Goal: Task Accomplishment & Management: Manage account settings

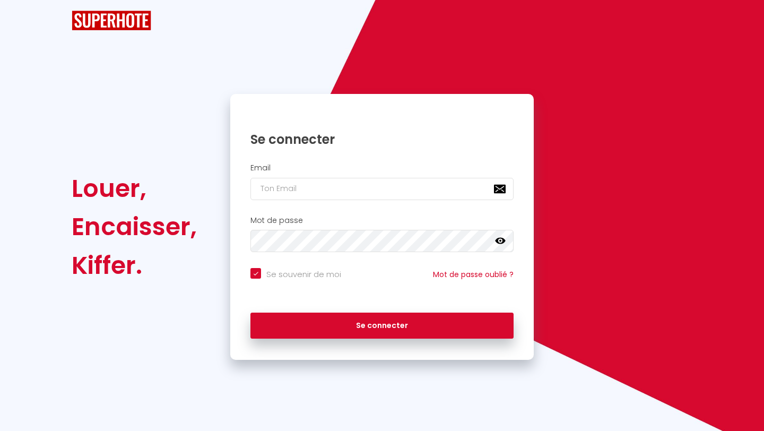
checkbox input "true"
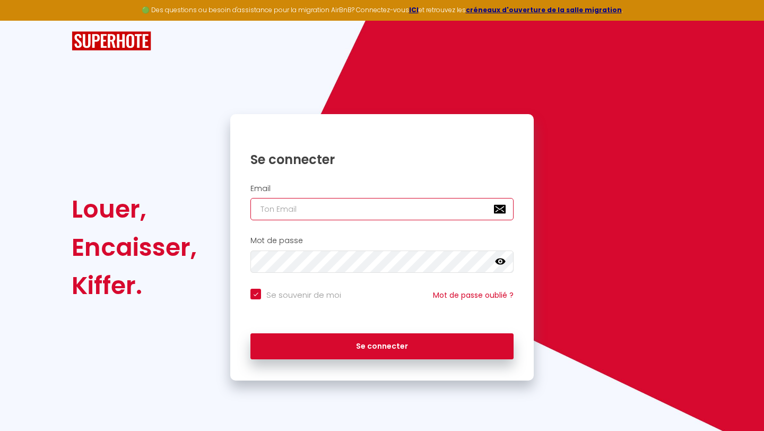
type input "[PERSON_NAME][EMAIL_ADDRESS][DOMAIN_NAME]"
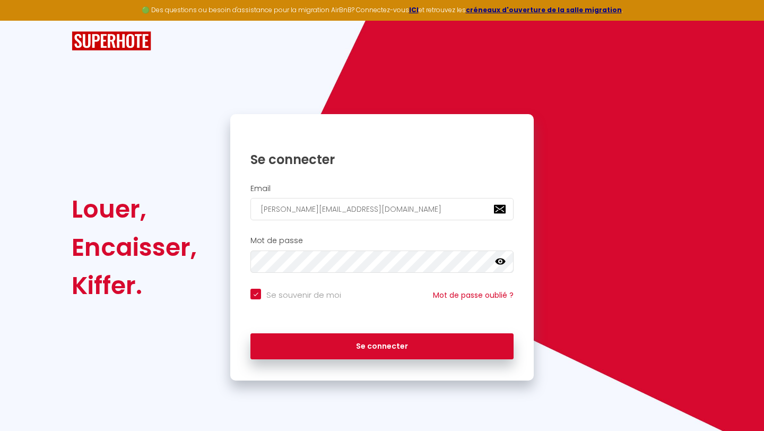
checkbox input "true"
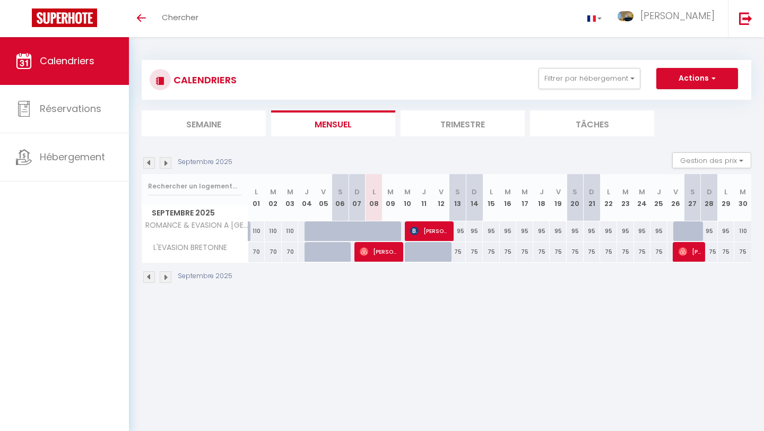
scroll to position [1, 0]
click at [437, 116] on li "Trimestre" at bounding box center [462, 123] width 124 height 26
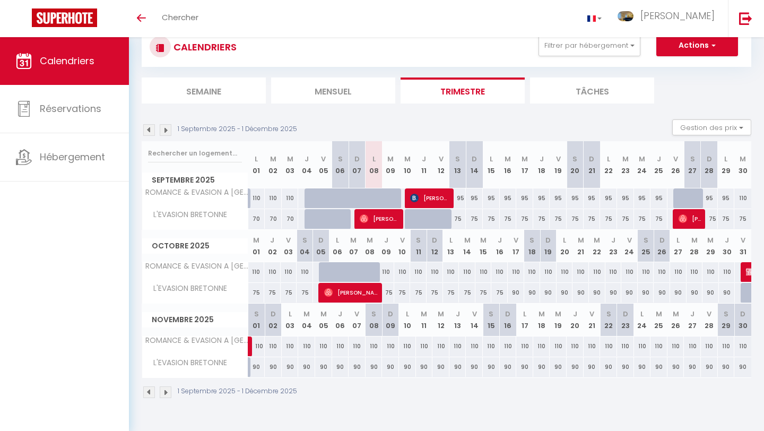
scroll to position [37, 0]
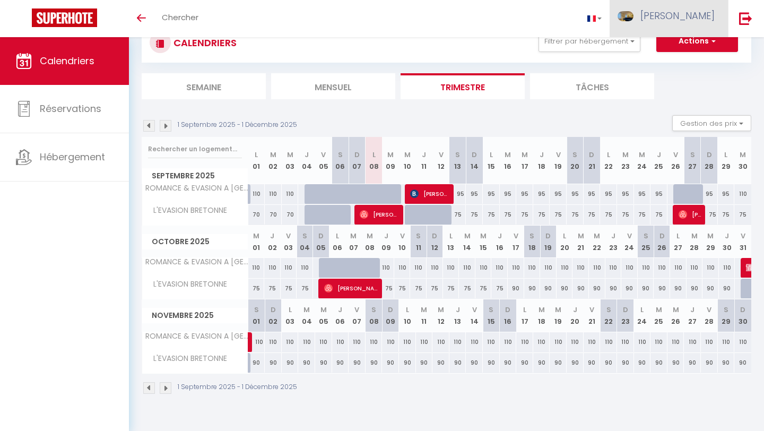
click at [679, 21] on span "[PERSON_NAME]" at bounding box center [677, 15] width 74 height 13
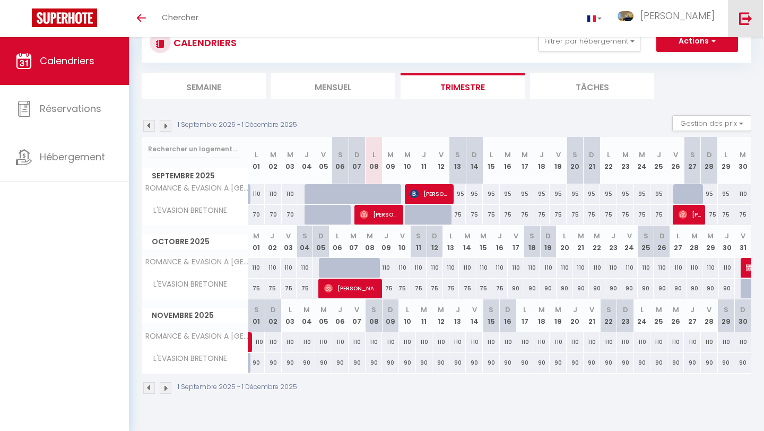
click at [738, 25] on link at bounding box center [745, 18] width 35 height 37
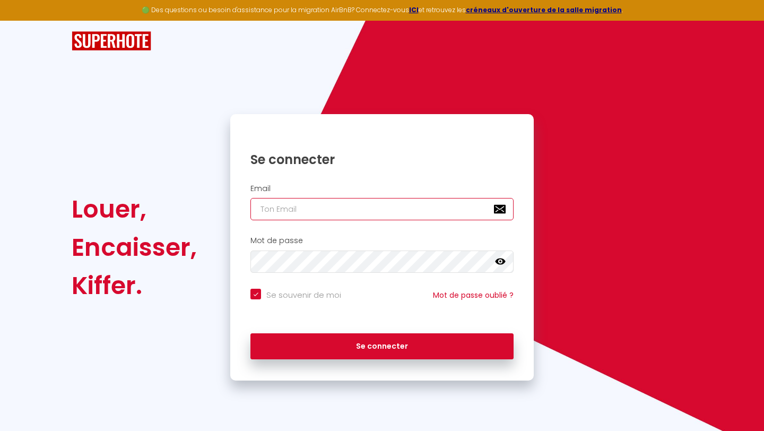
click at [389, 216] on input "email" at bounding box center [381, 209] width 263 height 22
type input "l"
checkbox input "true"
type input "lo"
checkbox input "true"
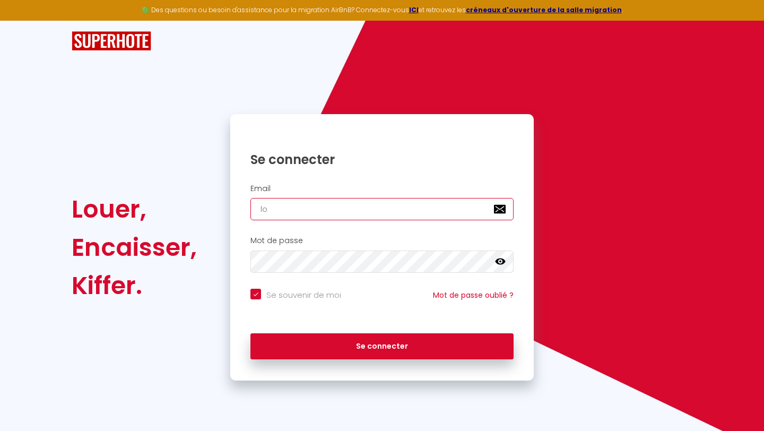
type input "loc"
checkbox input "true"
type input "loca"
checkbox input "true"
type input "locat"
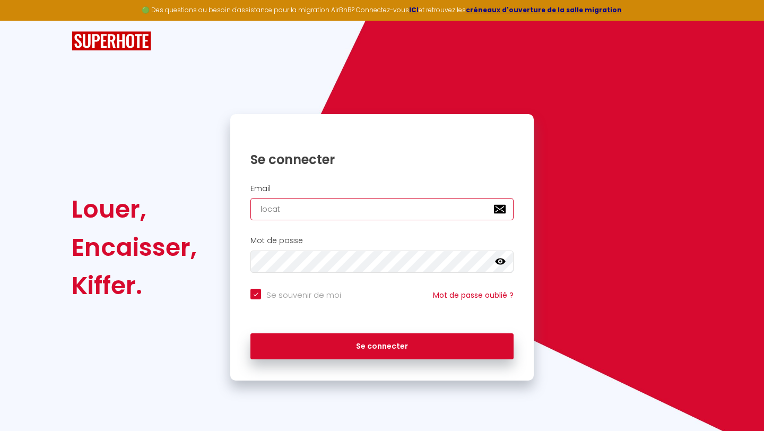
checkbox input "true"
type input "locati"
checkbox input "true"
type input "locatio"
checkbox input "true"
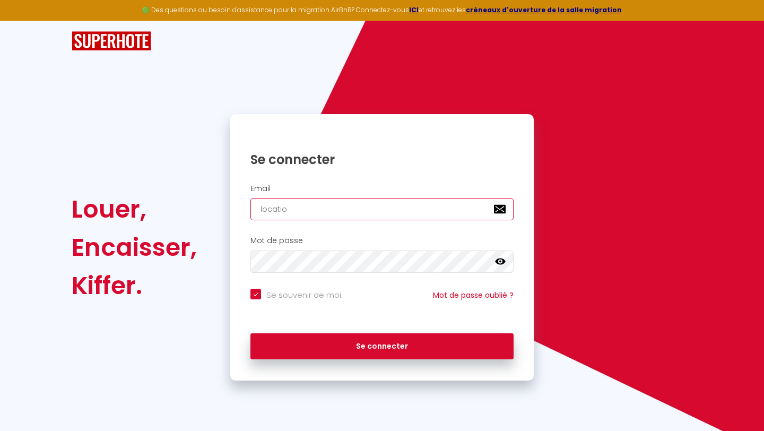
type input "location"
checkbox input "true"
type input "locations"
checkbox input "true"
type input "locations@"
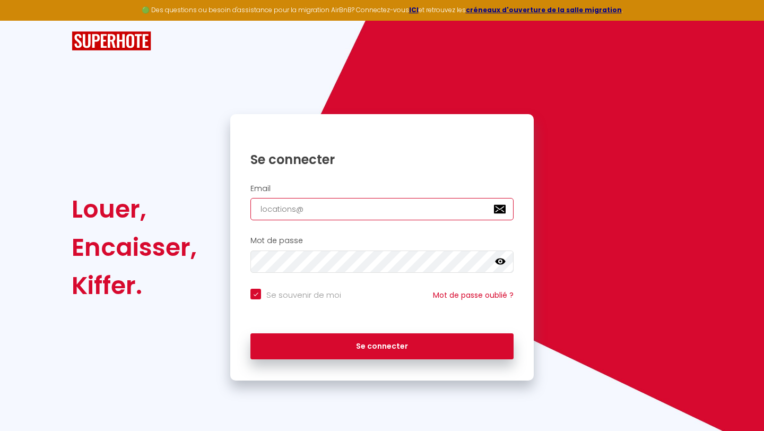
checkbox input "true"
type input "locations@f"
checkbox input "true"
type input "locations@fo"
checkbox input "true"
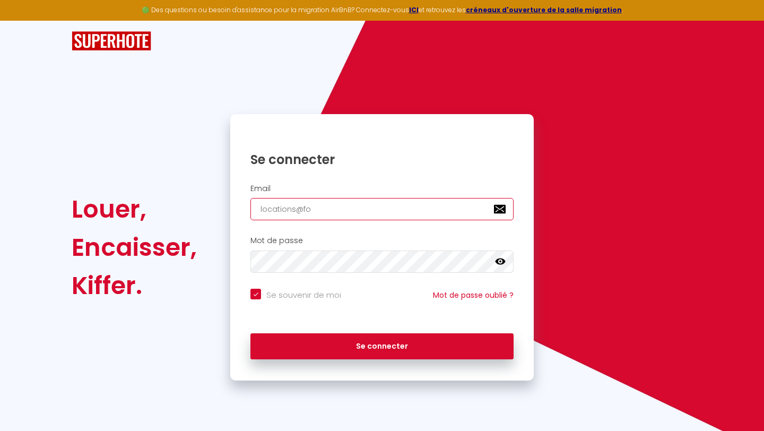
type input "locations@fot"
checkbox input "true"
type input "locations@fotm"
checkbox input "true"
type input "locations@fotm."
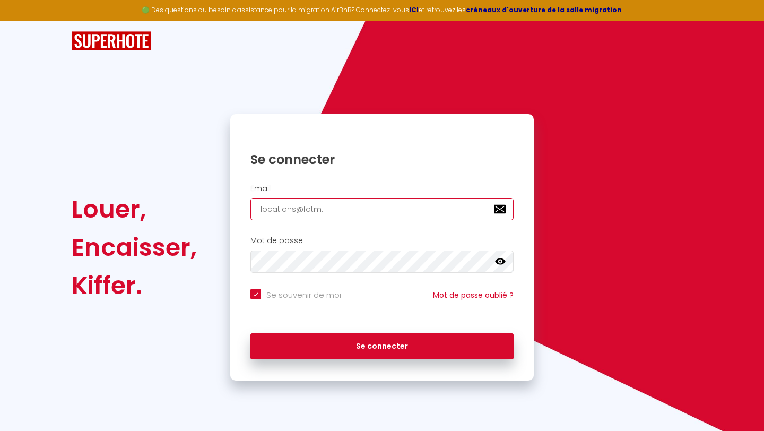
checkbox input "true"
type input "locations@fotm.f"
checkbox input "true"
type input "[EMAIL_ADDRESS][DOMAIN_NAME]"
checkbox input "true"
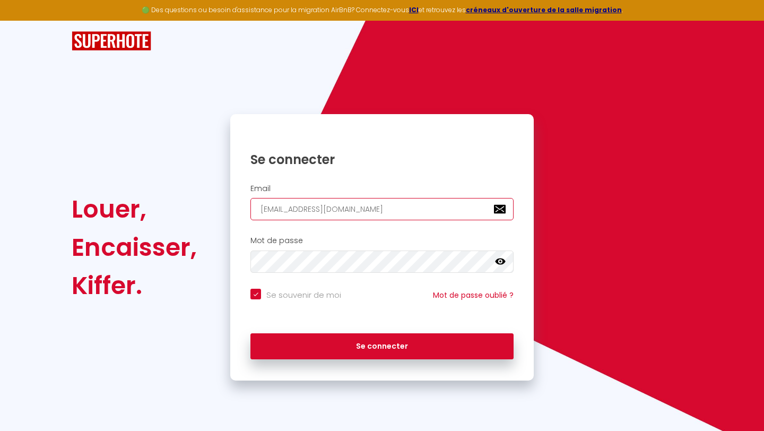
type input "[EMAIL_ADDRESS][DOMAIN_NAME]"
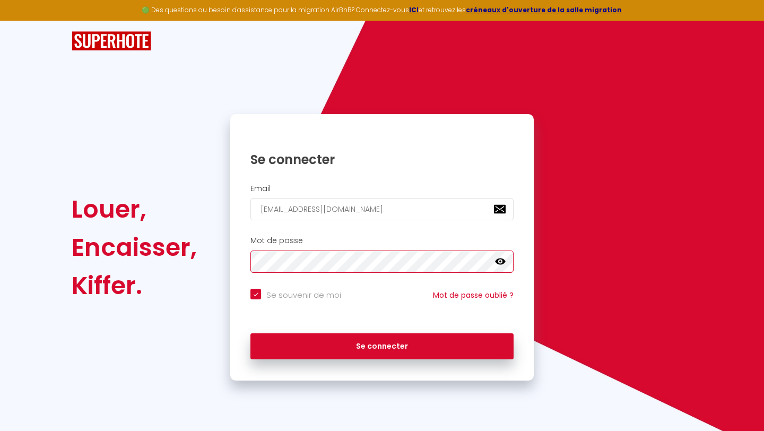
click at [250, 333] on button "Se connecter" at bounding box center [381, 346] width 263 height 27
checkbox input "true"
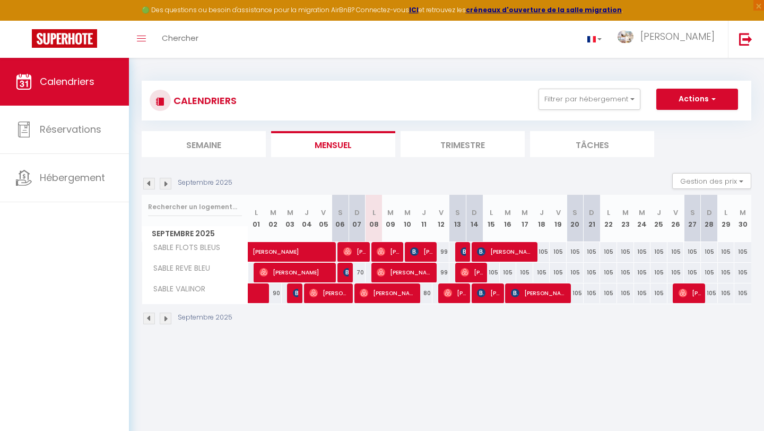
click at [498, 141] on li "Trimestre" at bounding box center [462, 144] width 124 height 26
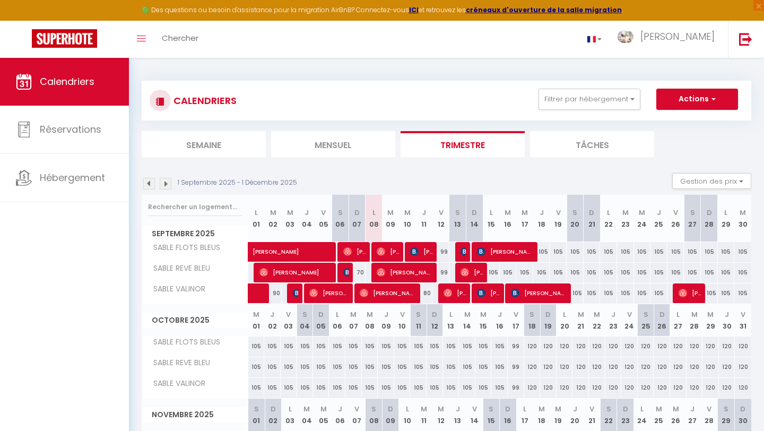
click at [144, 185] on img at bounding box center [149, 184] width 12 height 12
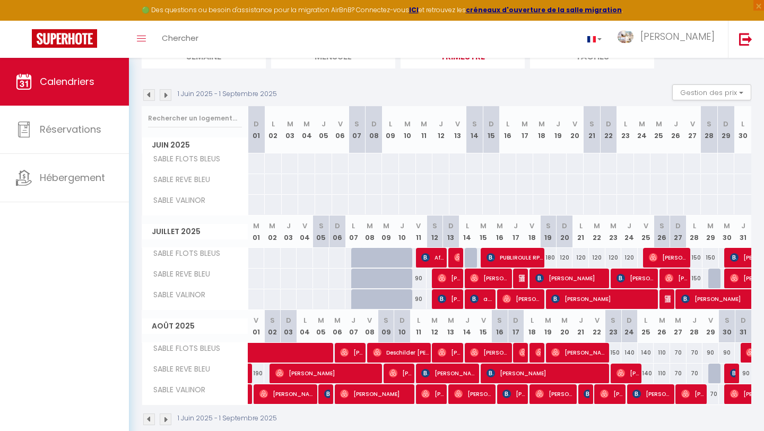
scroll to position [106, 0]
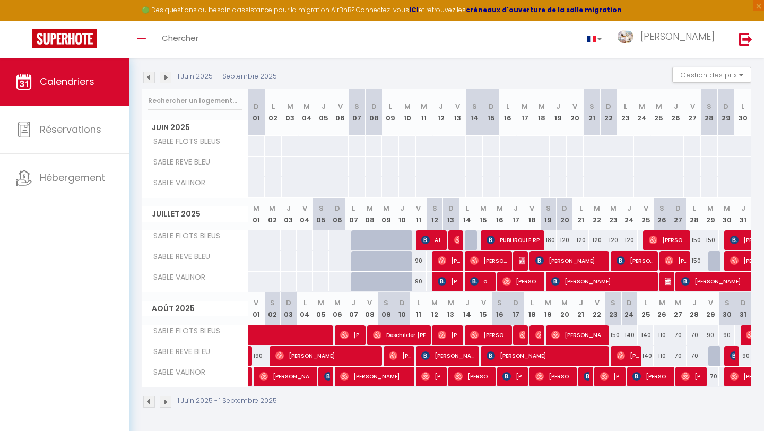
click at [164, 81] on img at bounding box center [166, 78] width 12 height 12
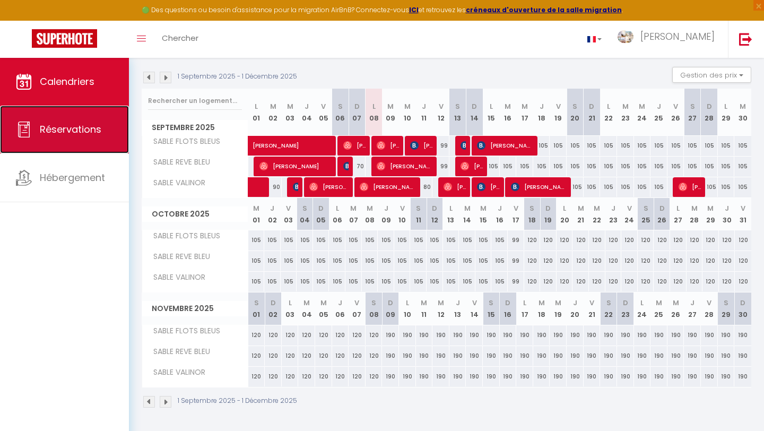
click at [88, 129] on span "Réservations" at bounding box center [71, 128] width 62 height 13
select select "not_cancelled"
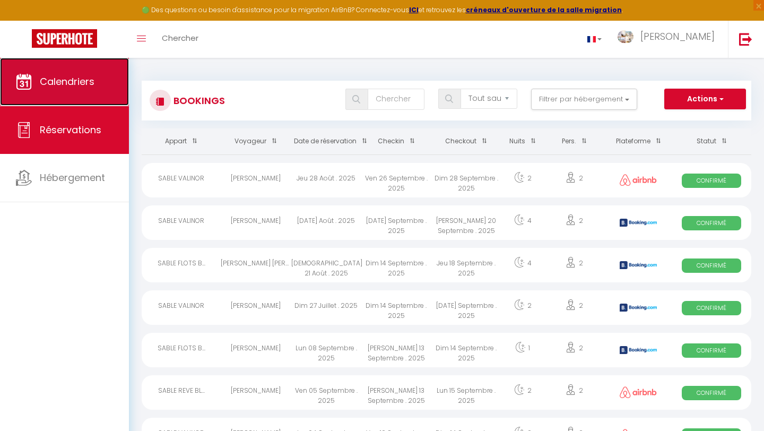
click at [103, 70] on link "Calendriers" at bounding box center [64, 82] width 129 height 48
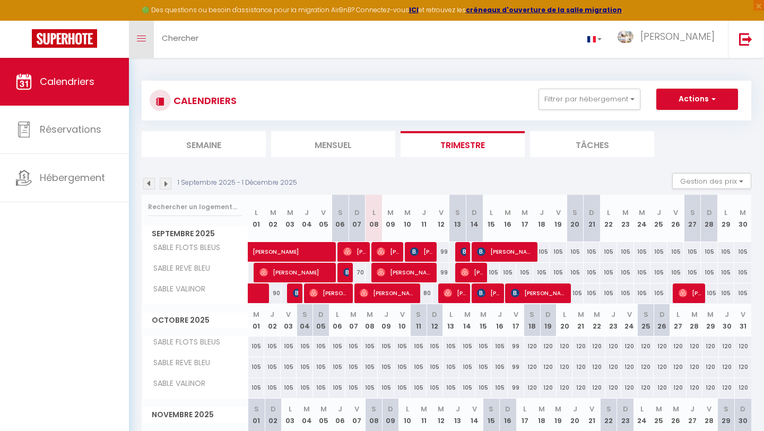
click at [141, 38] on span at bounding box center [141, 38] width 9 height 1
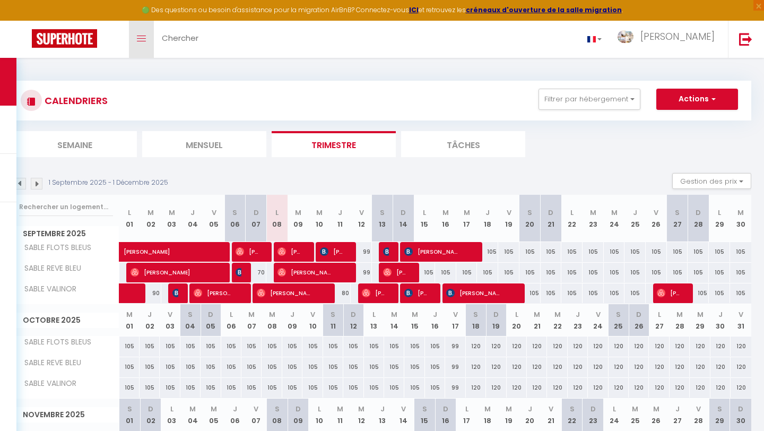
click at [141, 38] on span at bounding box center [141, 38] width 9 height 1
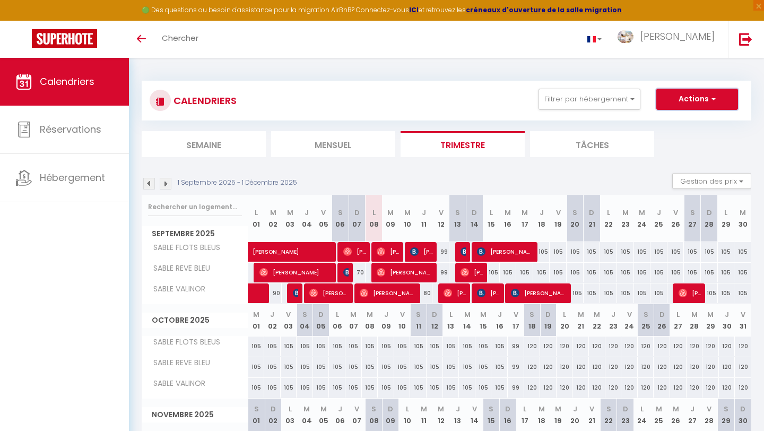
click at [700, 97] on button "Actions" at bounding box center [697, 99] width 82 height 21
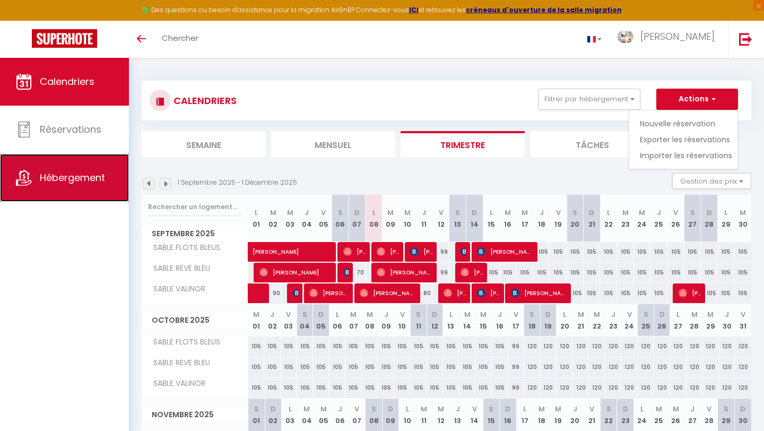
click at [81, 169] on link "Hébergement" at bounding box center [64, 178] width 129 height 48
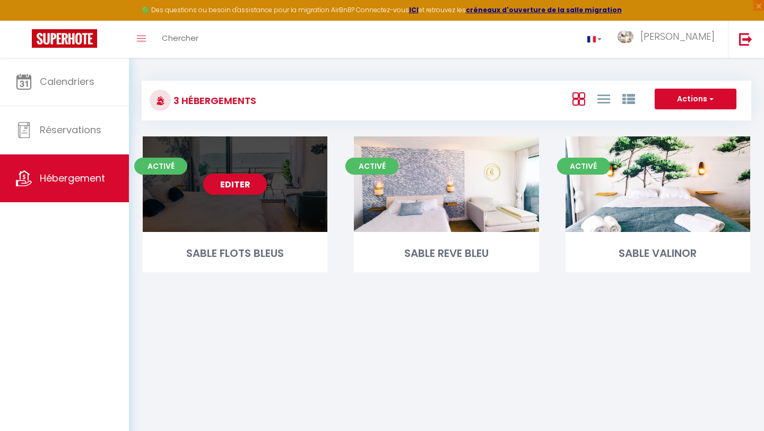
click at [283, 202] on div "Editer" at bounding box center [235, 183] width 185 height 95
select select "3"
select select "2"
select select "1"
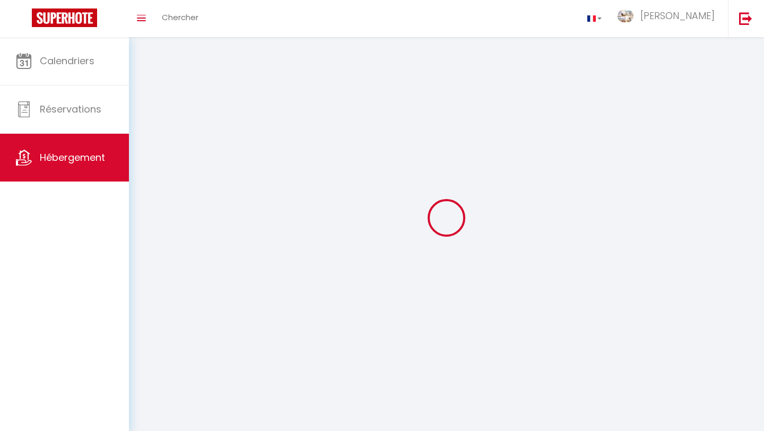
select select
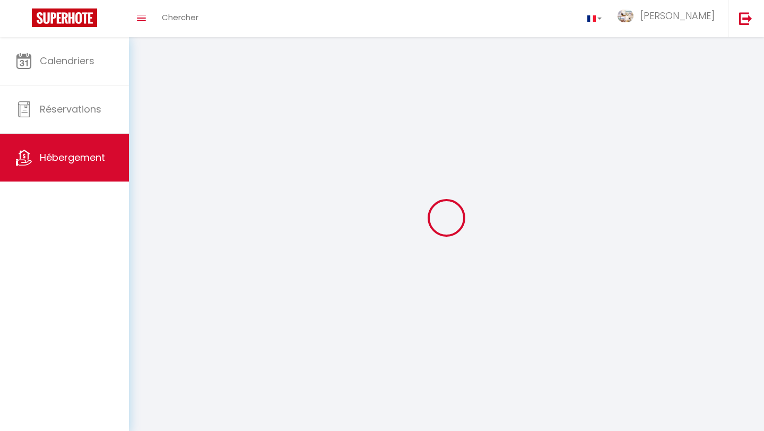
select select
checkbox input "false"
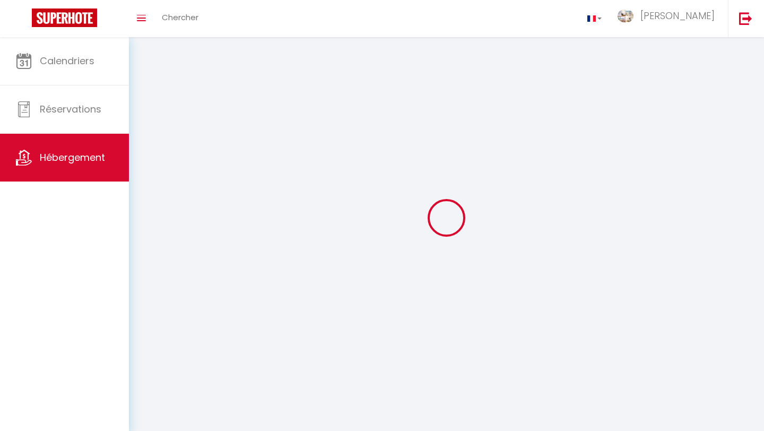
checkbox input "false"
select select
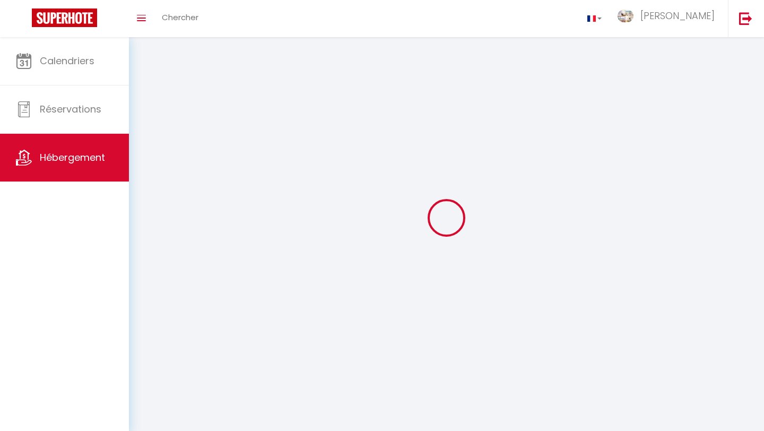
select select
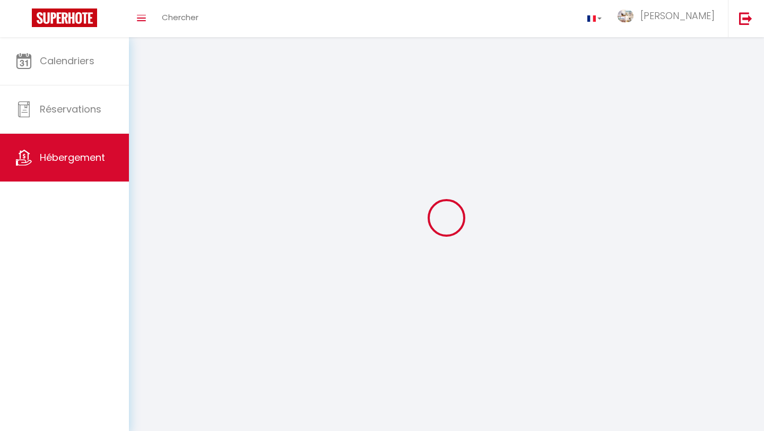
select select
checkbox input "false"
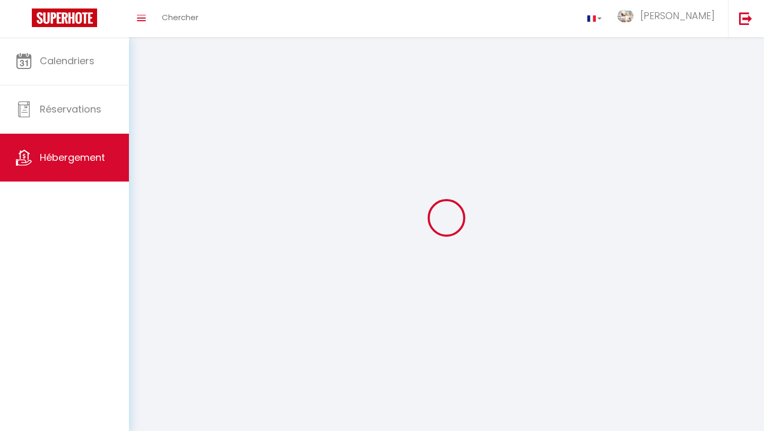
select select
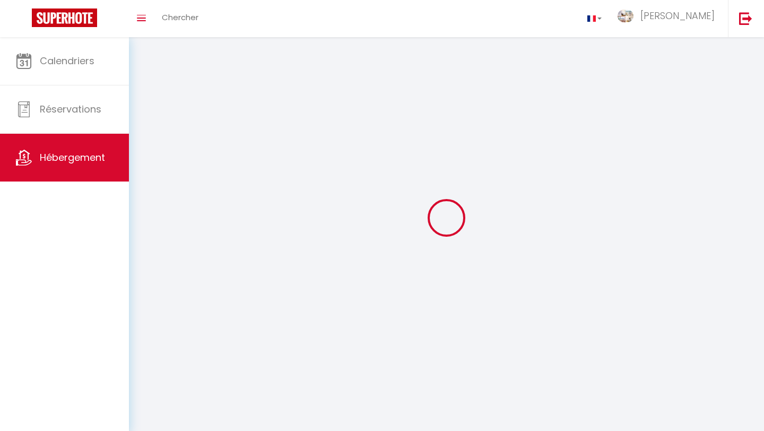
select select
checkbox input "false"
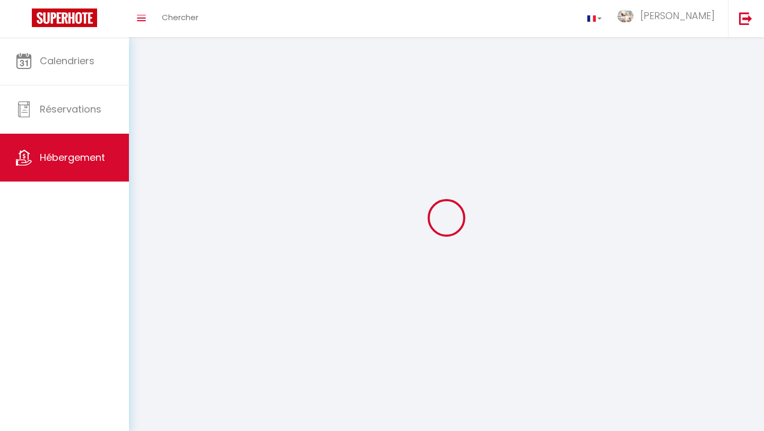
checkbox input "false"
select select
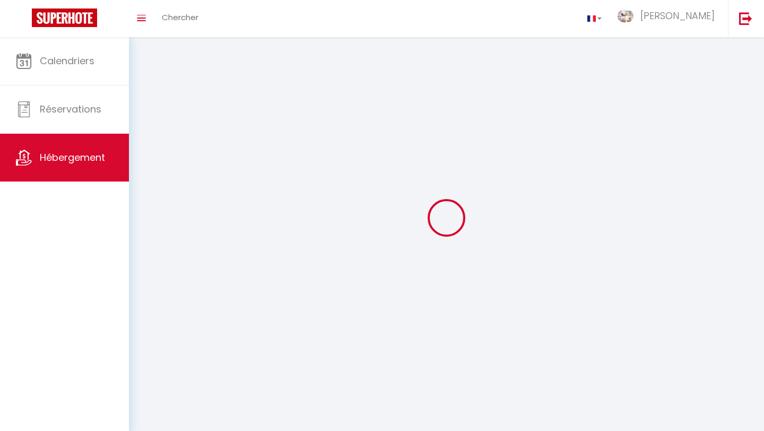
select select
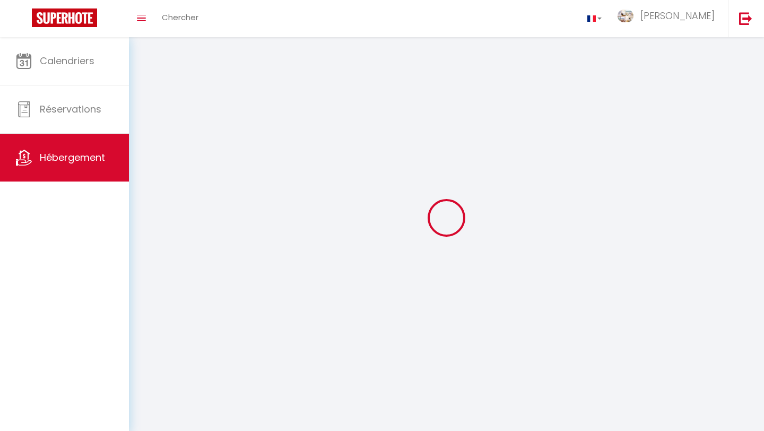
select select
checkbox input "false"
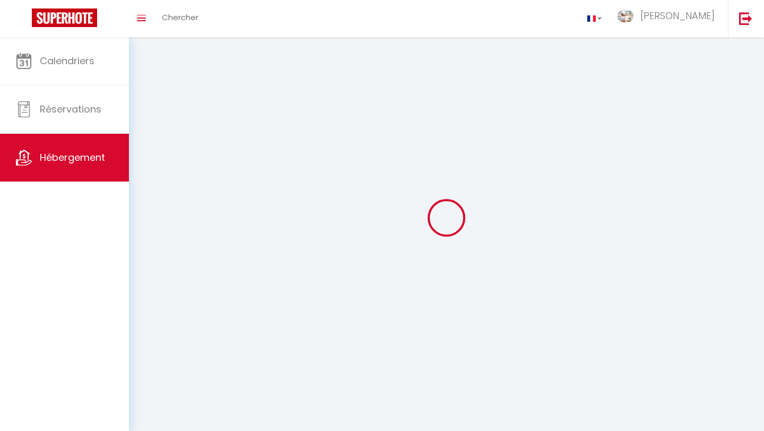
select select
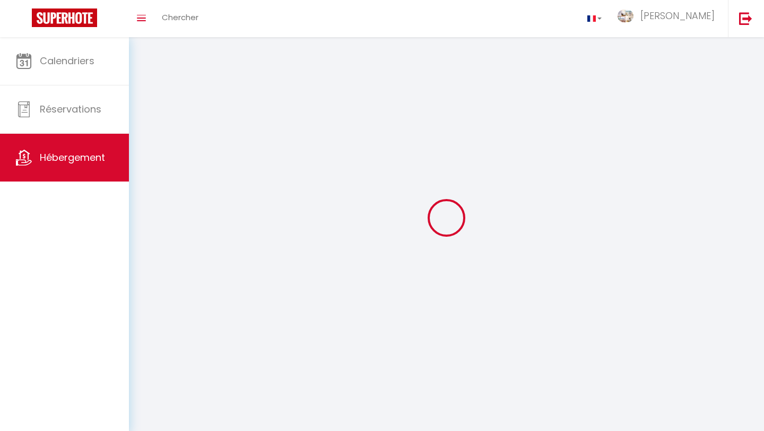
select select
checkbox input "false"
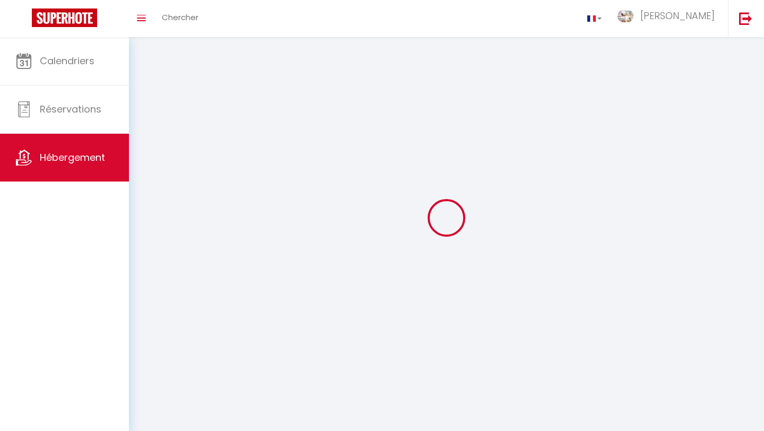
checkbox input "false"
select select
select select "28"
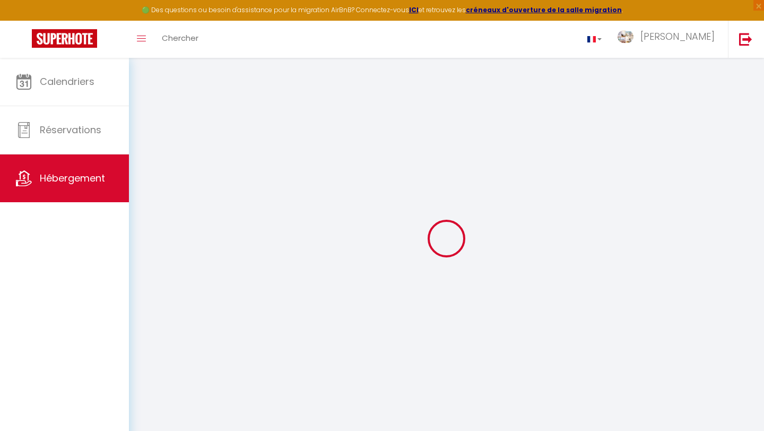
select select
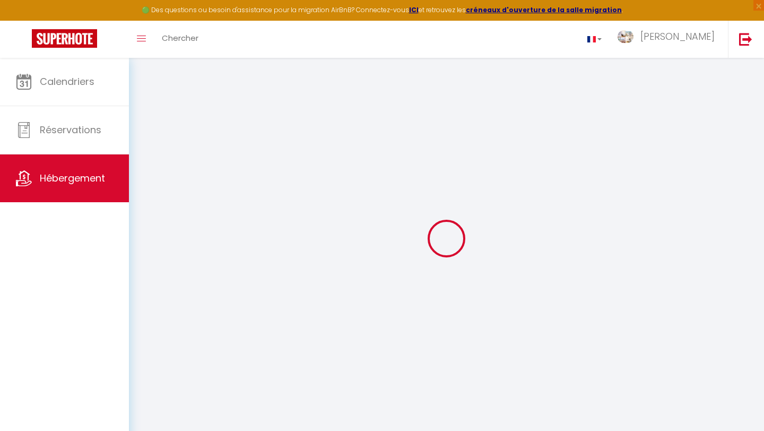
select select
checkbox input "false"
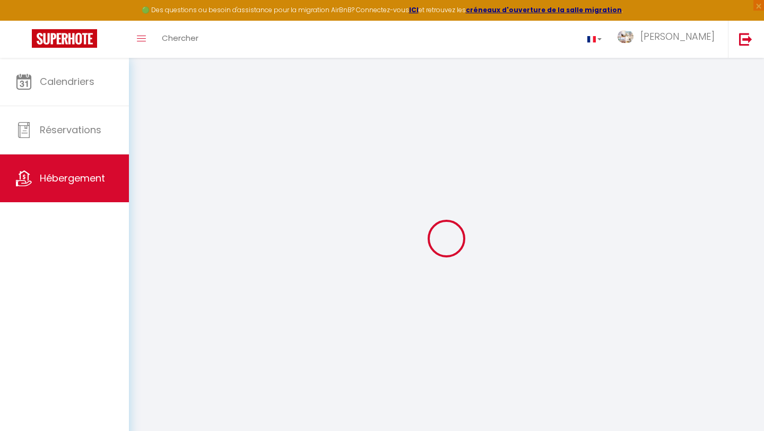
select select
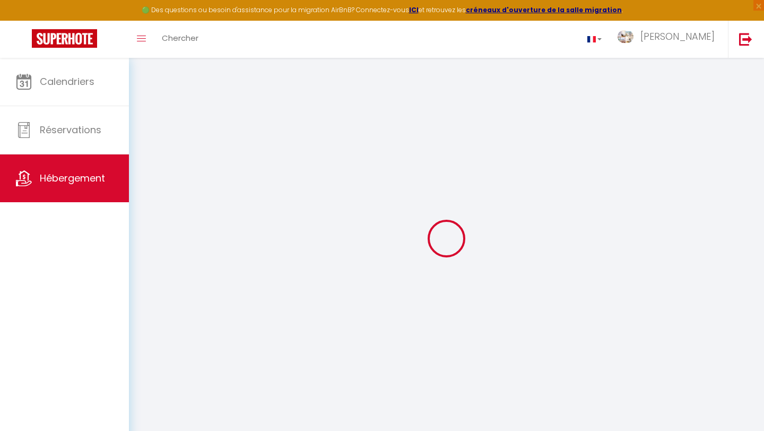
select select
checkbox input "false"
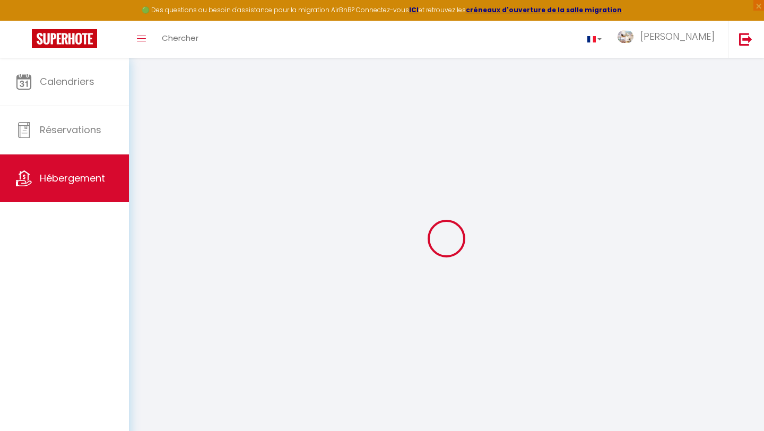
checkbox input "false"
select select
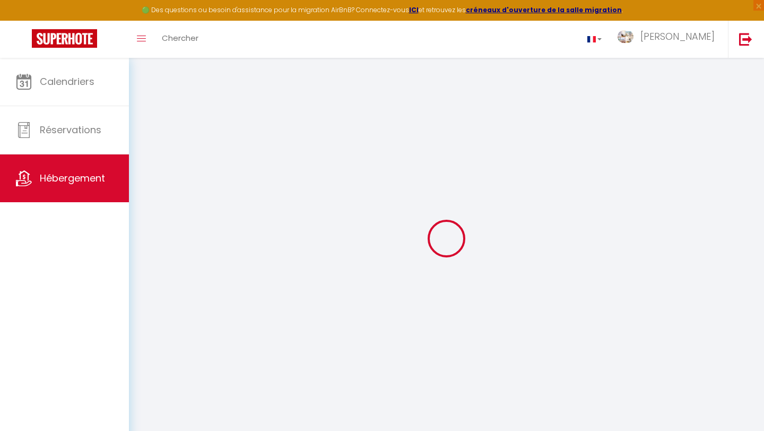
select select
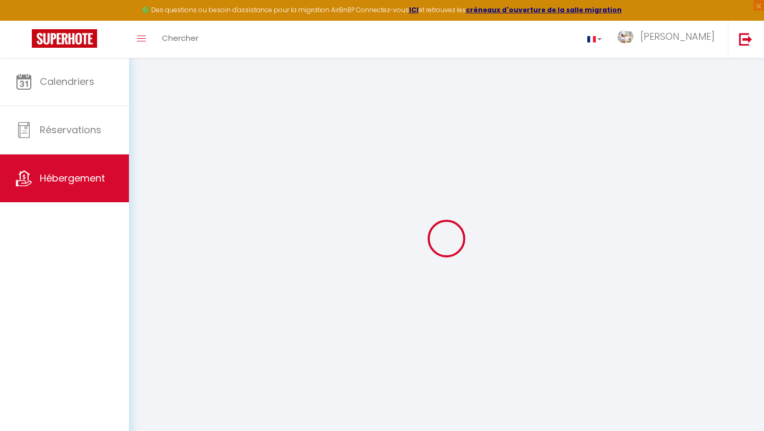
checkbox input "false"
select select
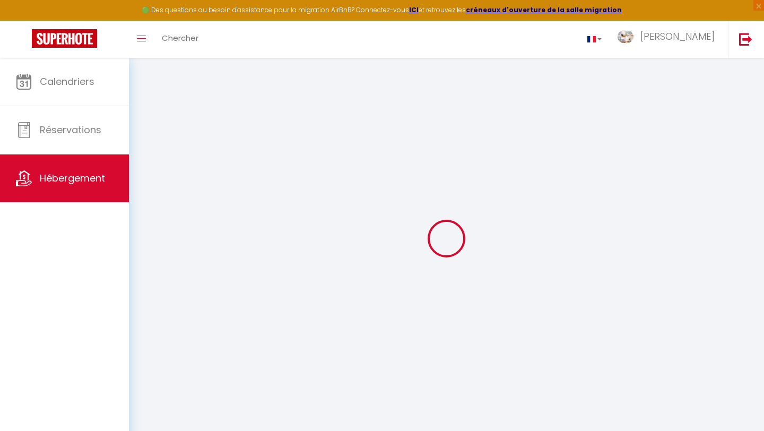
select select
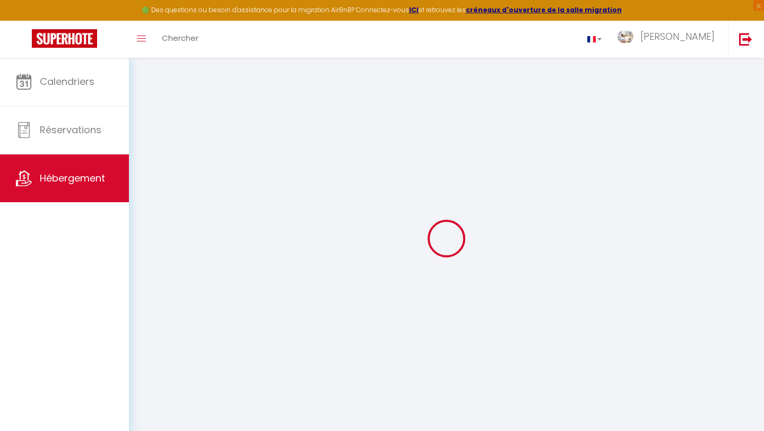
select select
checkbox input "false"
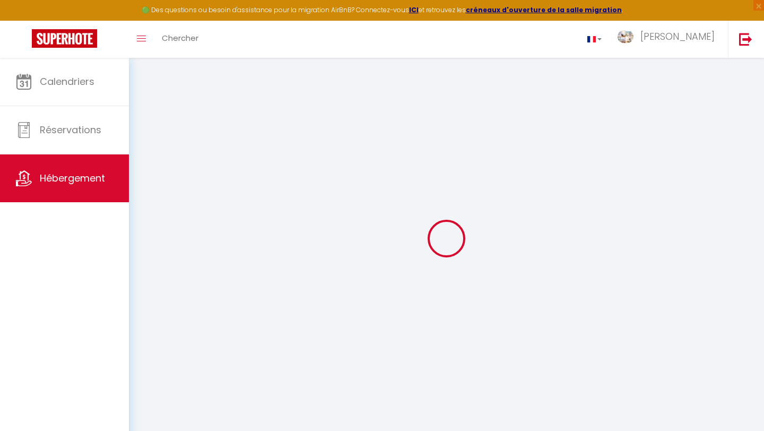
checkbox input "false"
select select
type input "SABLE FLOTS BLEUS"
type input "[PERSON_NAME]"
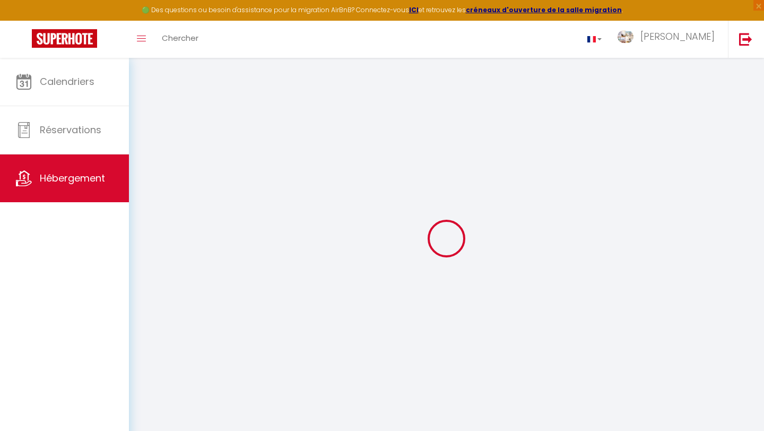
type input "MERENDA"
type input "SCI, 47 rue de l'ALMA"
type input "35000"
type input "RENNES"
select select "2"
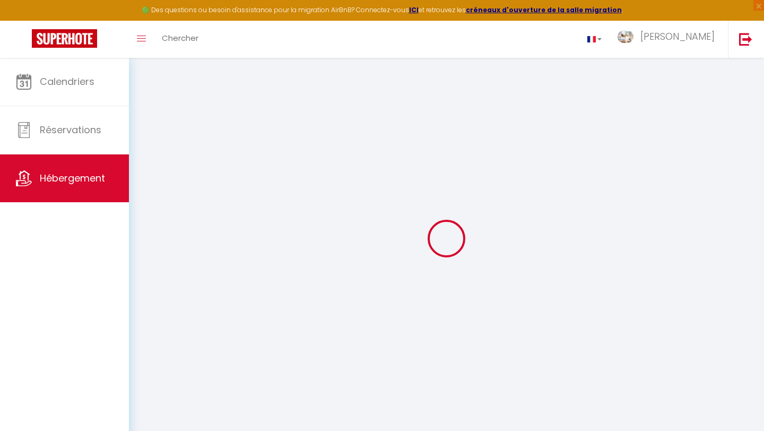
select select "0"
type input "100"
type input "50"
type input "250"
select select
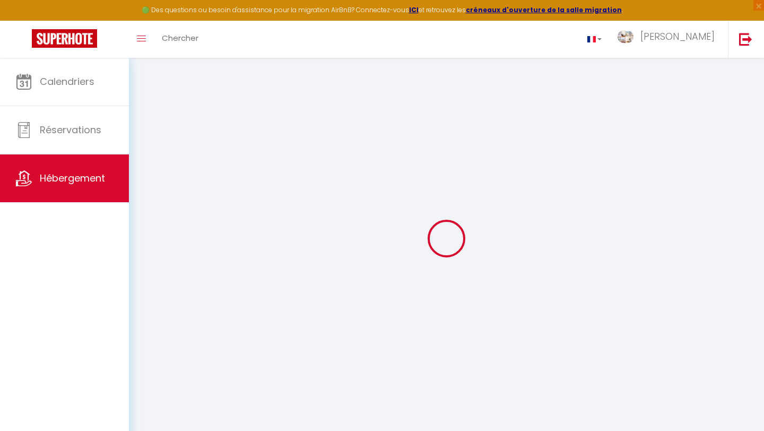
select select
type input "19 rue des sables blancs"
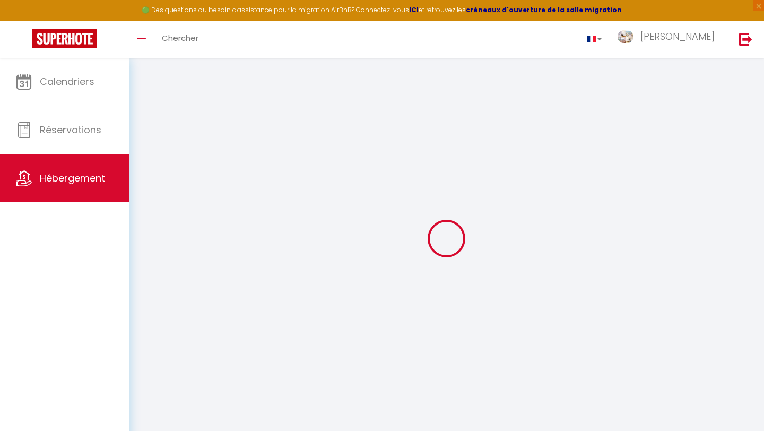
type input "29900"
type input "CONCARNEAU"
type input "nicolas.stephant@ns-solutions-immo.com"
select select
checkbox input "false"
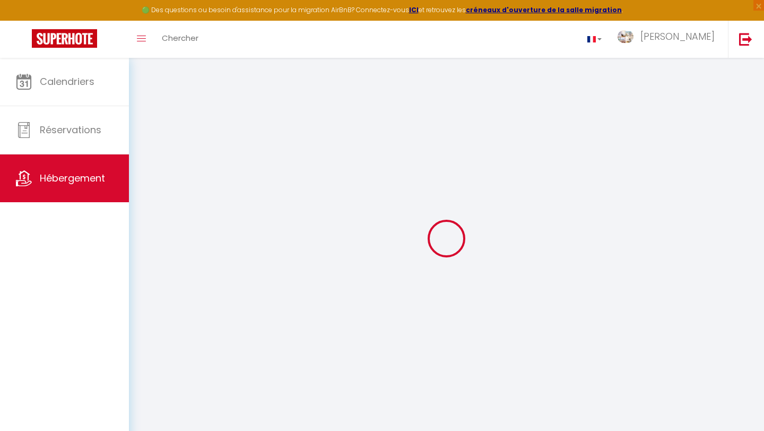
checkbox input "false"
select select
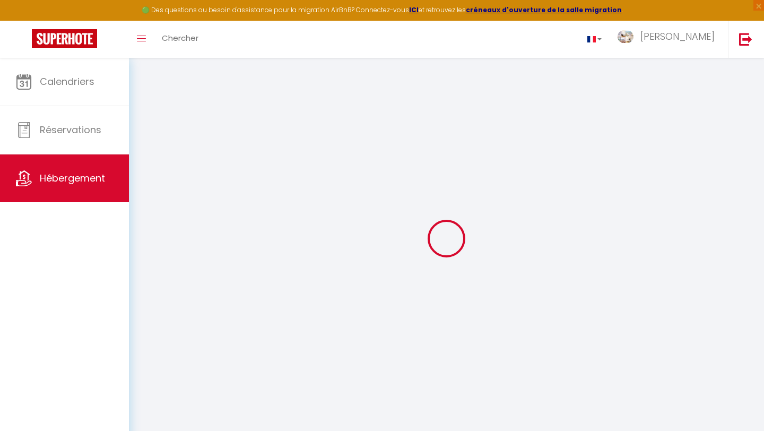
type input "18"
type input "0"
select select
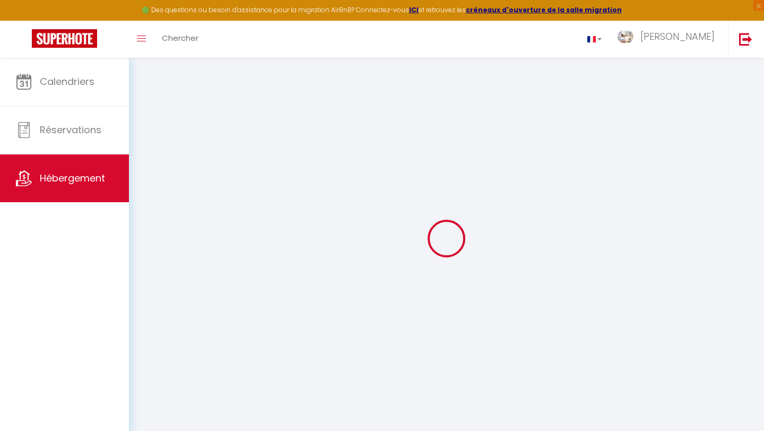
select select
checkbox input "false"
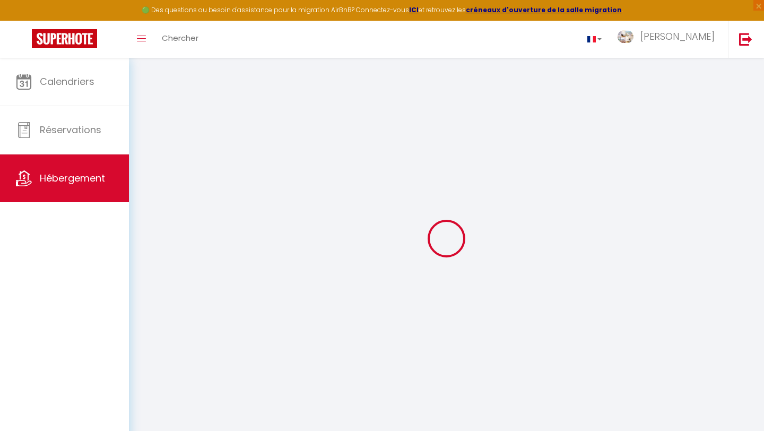
checkbox input "false"
select select
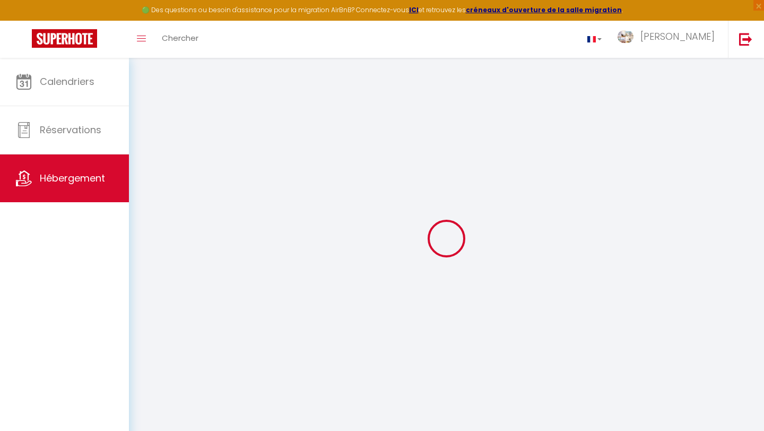
select select
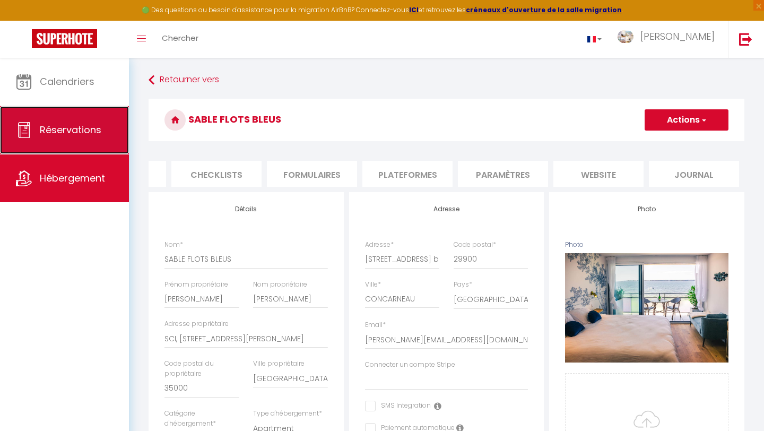
click at [81, 122] on link "Réservations" at bounding box center [64, 130] width 129 height 48
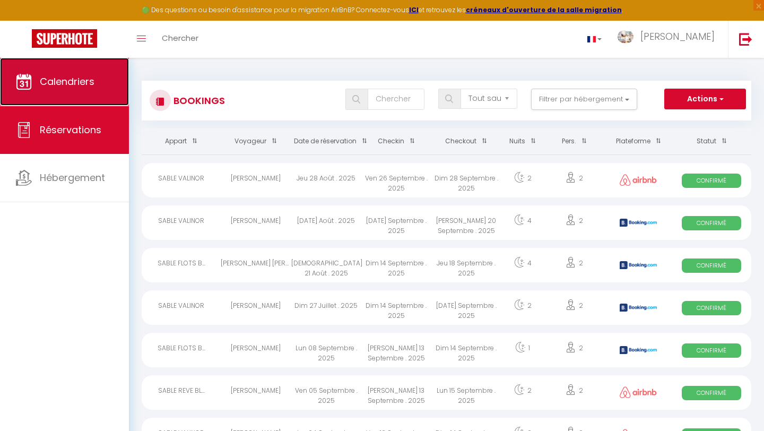
click at [59, 91] on link "Calendriers" at bounding box center [64, 82] width 129 height 48
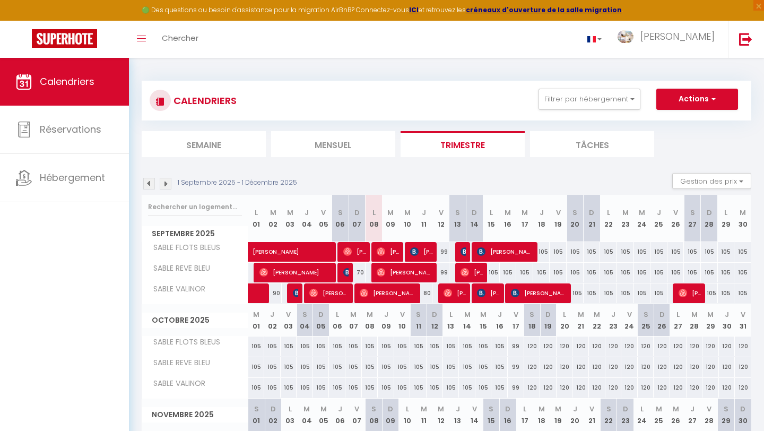
scroll to position [106, 0]
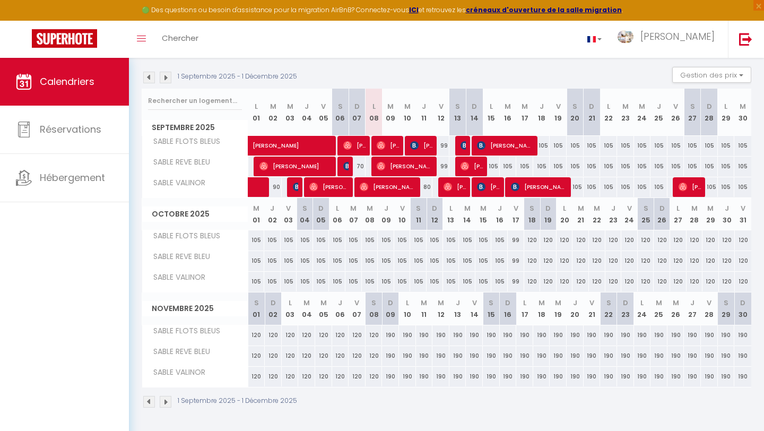
click at [144, 74] on img at bounding box center [149, 78] width 12 height 12
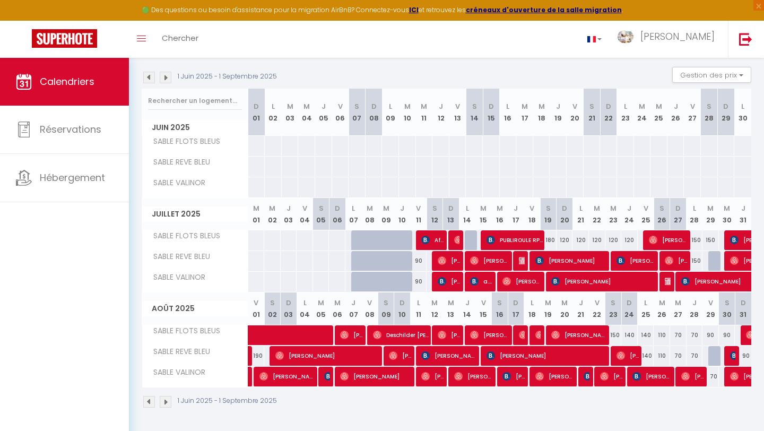
click at [169, 76] on img at bounding box center [166, 78] width 12 height 12
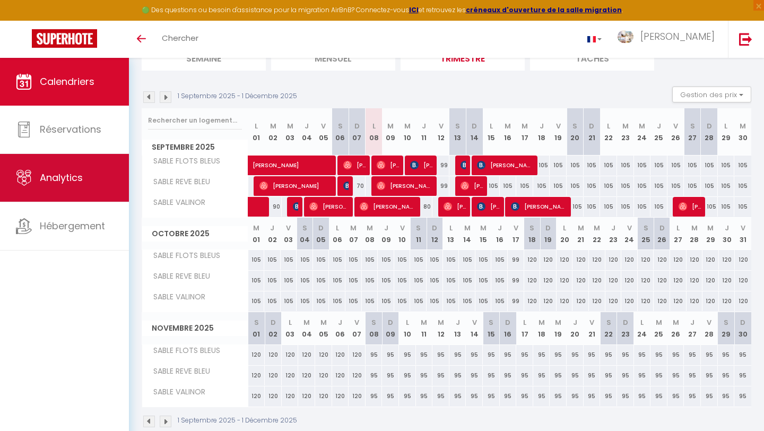
click at [49, 174] on span "Analytics" at bounding box center [61, 177] width 43 height 13
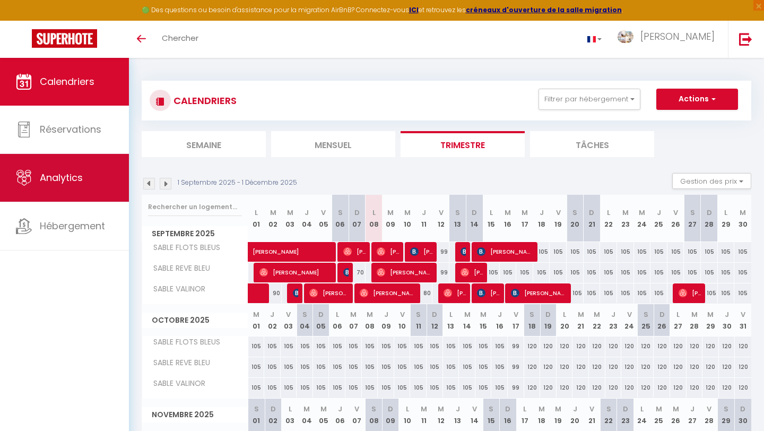
select select "2025"
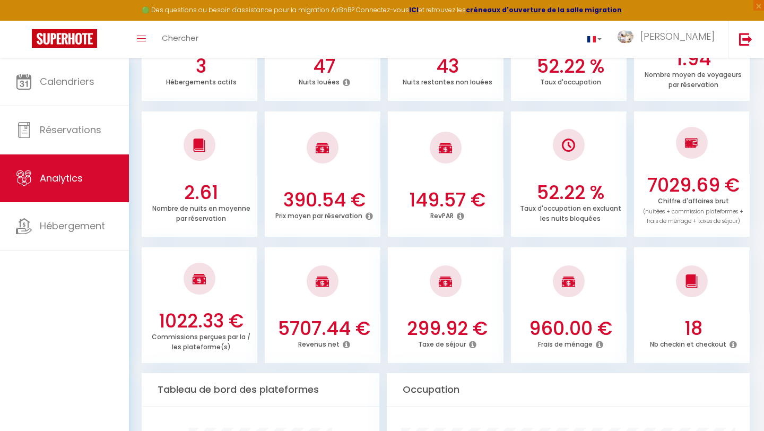
scroll to position [246, 0]
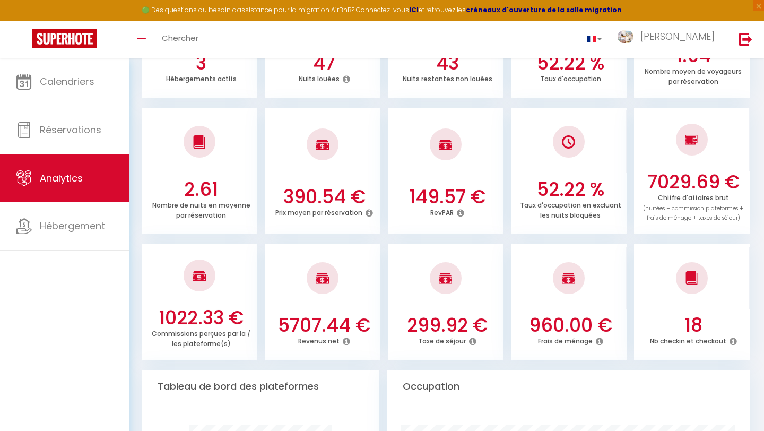
click at [344, 341] on icon at bounding box center [346, 341] width 7 height 8
click at [348, 318] on h3 "5707.44 €" at bounding box center [323, 325] width 107 height 22
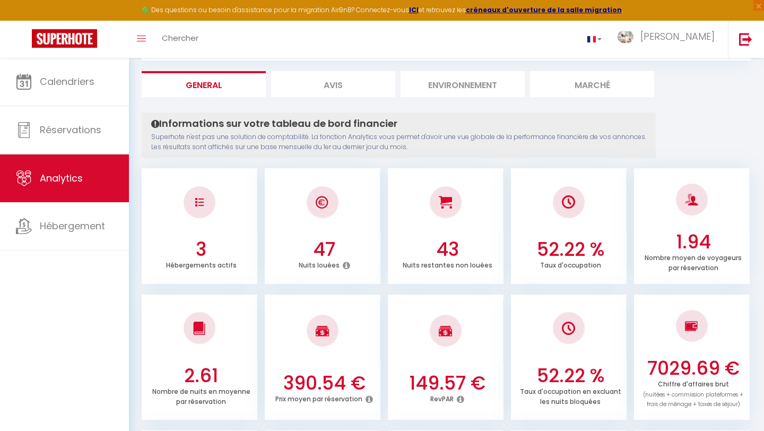
scroll to position [0, 0]
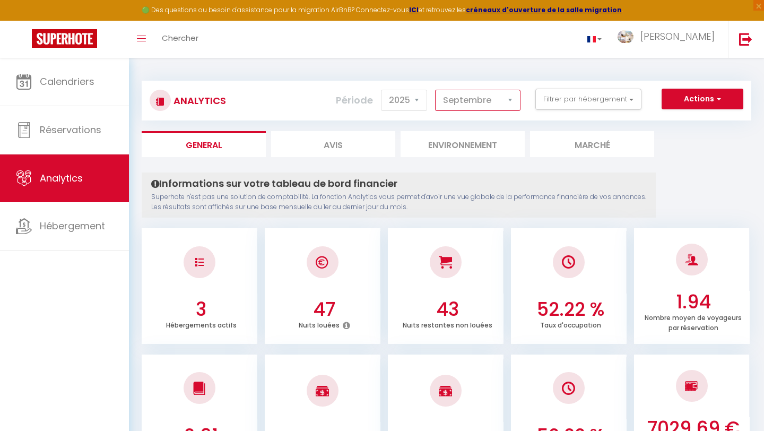
click at [462, 101] on select "Janvier Février Mars Avril Mai Juin Juillet Août Septembre Octobre Novembre Déc…" at bounding box center [477, 100] width 85 height 21
select select "8"
click at [435, 90] on select "Janvier Février Mars Avril Mai Juin Juillet Août Septembre Octobre Novembre Déc…" at bounding box center [477, 100] width 85 height 21
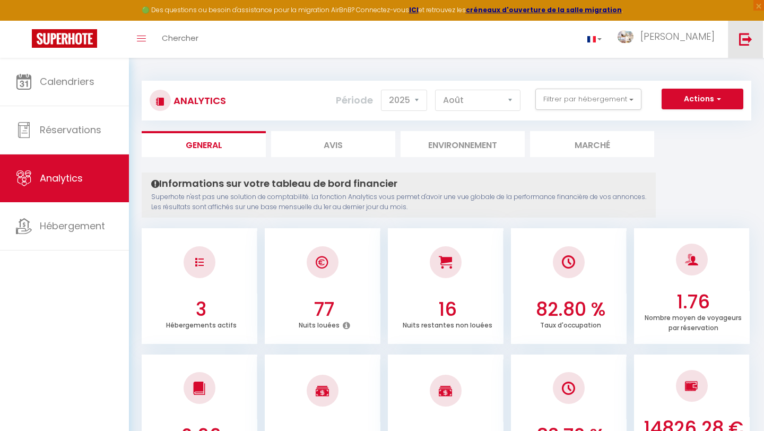
click at [740, 37] on img at bounding box center [745, 38] width 13 height 13
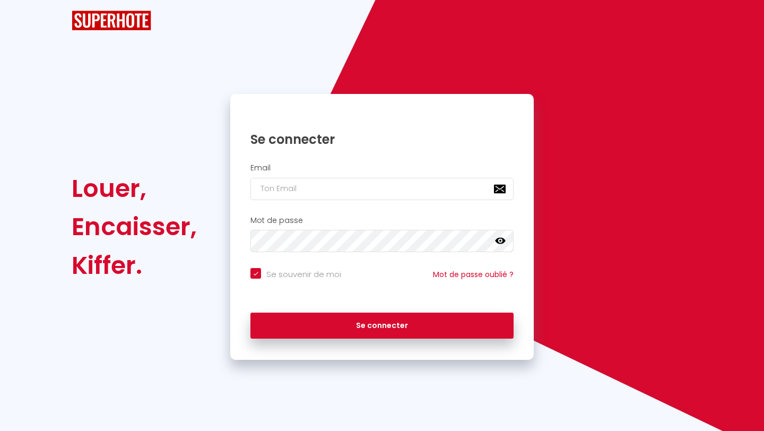
checkbox input "true"
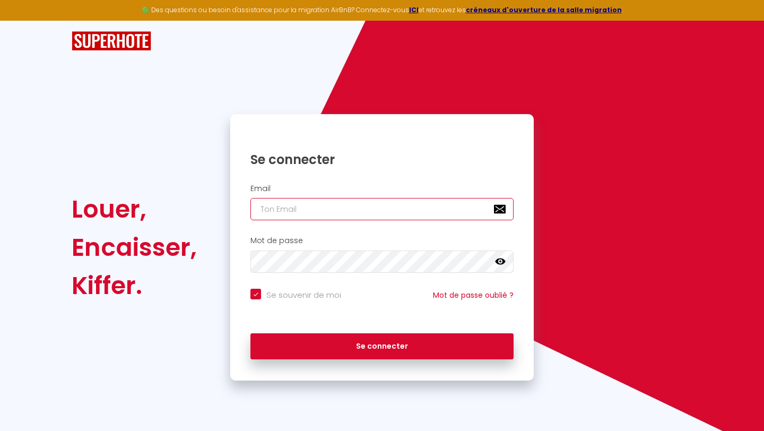
click at [318, 206] on input "email" at bounding box center [381, 209] width 263 height 22
type input "[PERSON_NAME][EMAIL_ADDRESS][DOMAIN_NAME]"
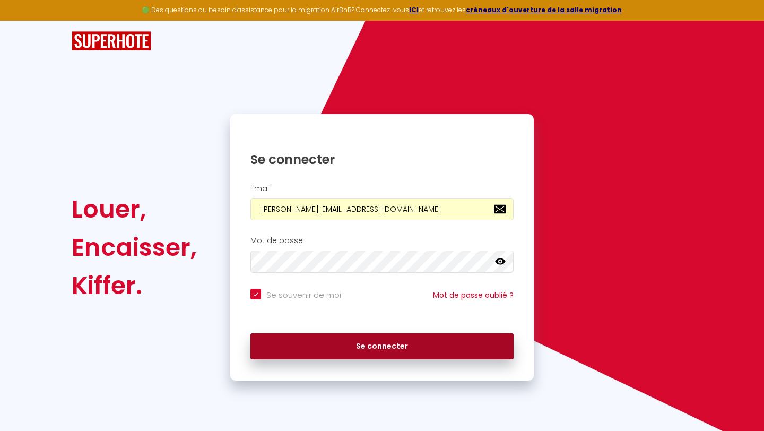
click at [315, 338] on button "Se connecter" at bounding box center [381, 346] width 263 height 27
checkbox input "true"
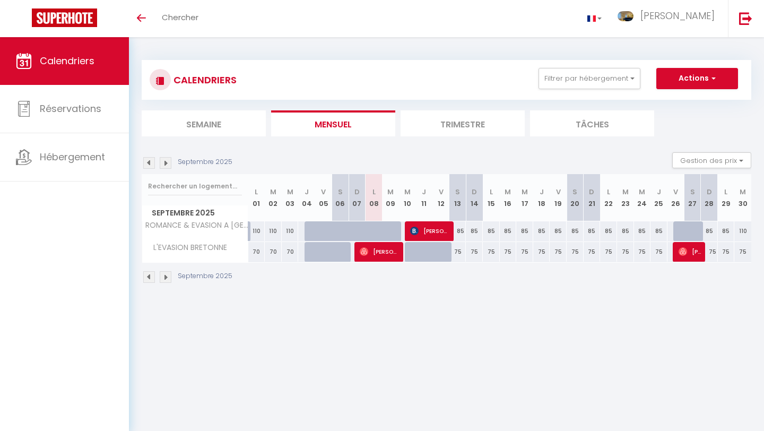
click at [336, 320] on body "🟢 Des questions ou besoin d'assistance pour la migration AirBnB? Connectez-vous…" at bounding box center [382, 252] width 764 height 431
click at [681, 72] on button "Actions" at bounding box center [697, 78] width 82 height 21
click at [477, 56] on div "CALENDRIERS Filtrer par hébergement Tous ROMANCE & EVASION A QUIMPER L'EVASION …" at bounding box center [446, 172] width 609 height 244
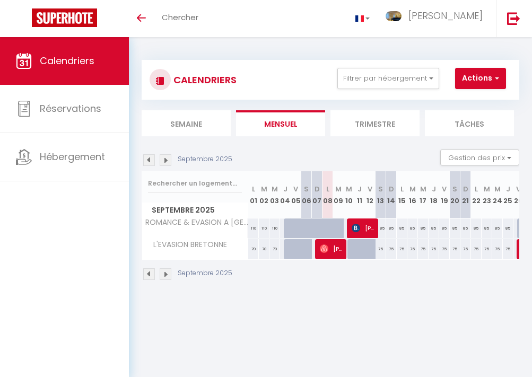
scroll to position [0, 47]
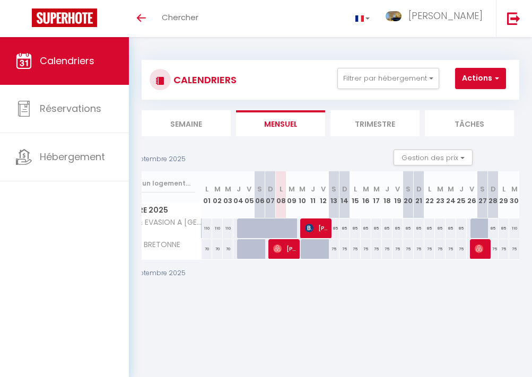
click at [355, 122] on li "Trimestre" at bounding box center [374, 123] width 89 height 26
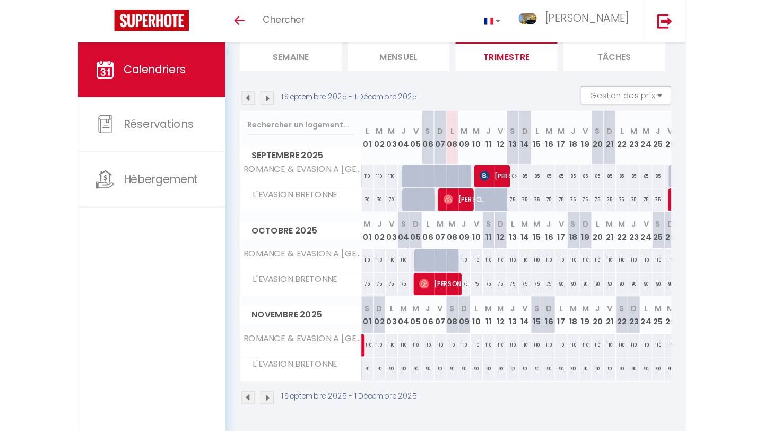
scroll to position [37, 0]
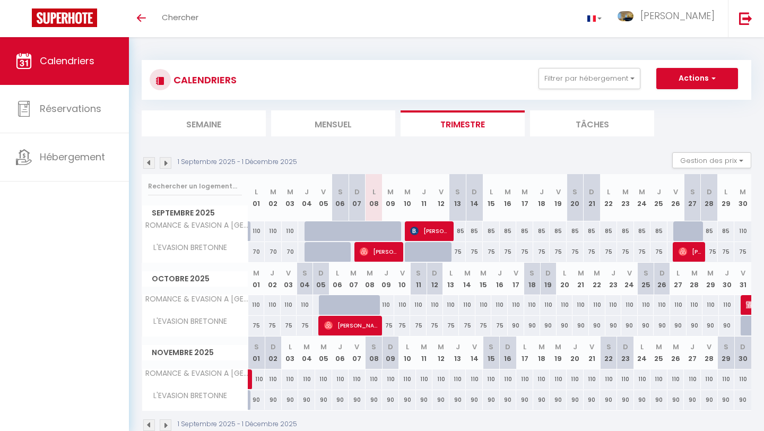
scroll to position [37, 0]
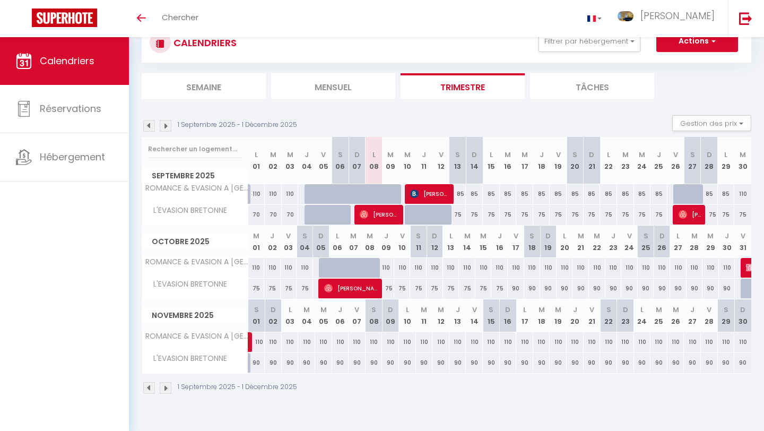
click at [148, 122] on img at bounding box center [149, 126] width 12 height 12
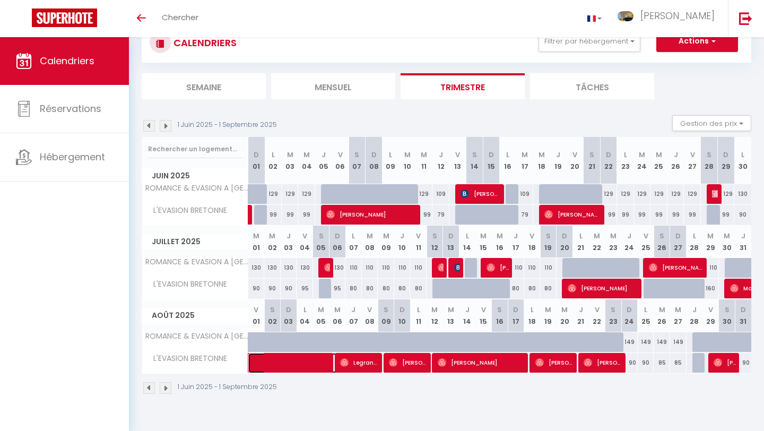
click at [300, 357] on span at bounding box center [320, 363] width 122 height 20
select select "OK"
select select "0"
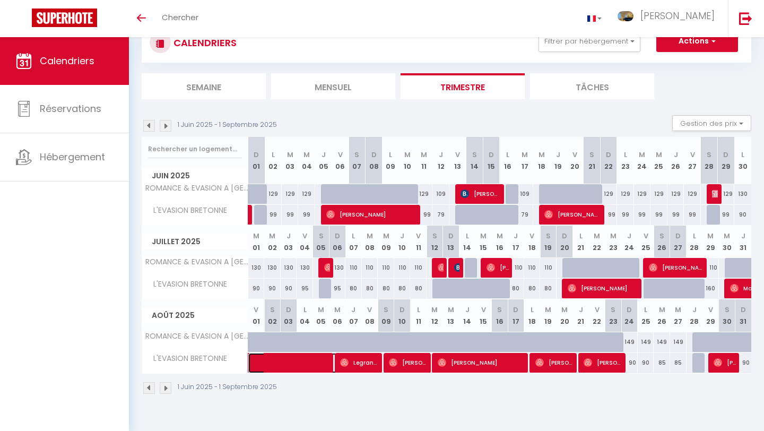
select select "1"
select select
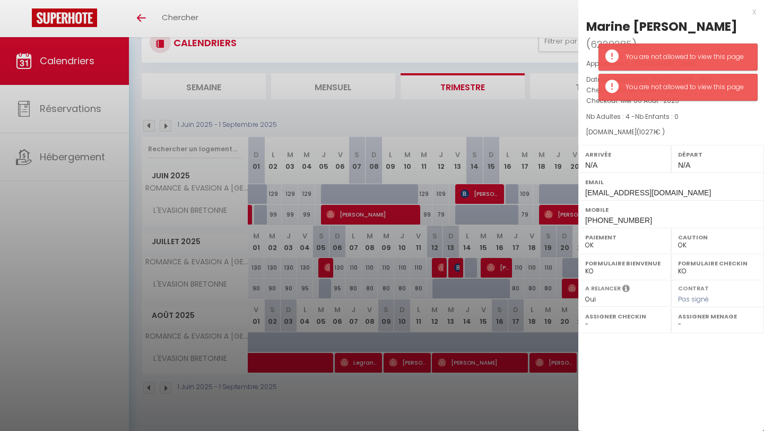
click at [295, 398] on div at bounding box center [382, 215] width 764 height 431
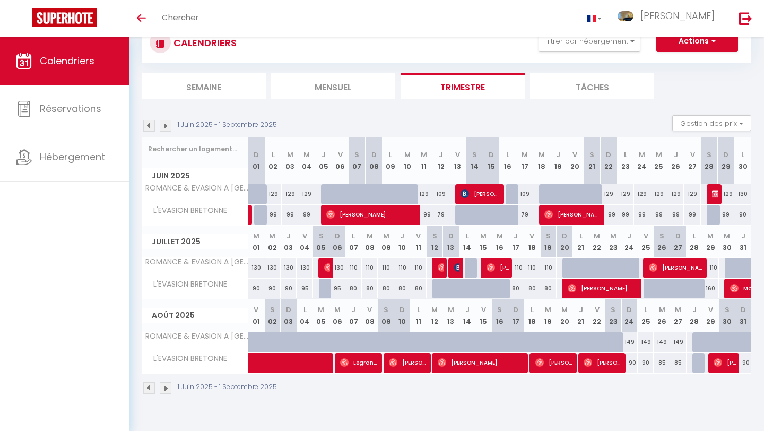
click at [168, 124] on img at bounding box center [166, 126] width 12 height 12
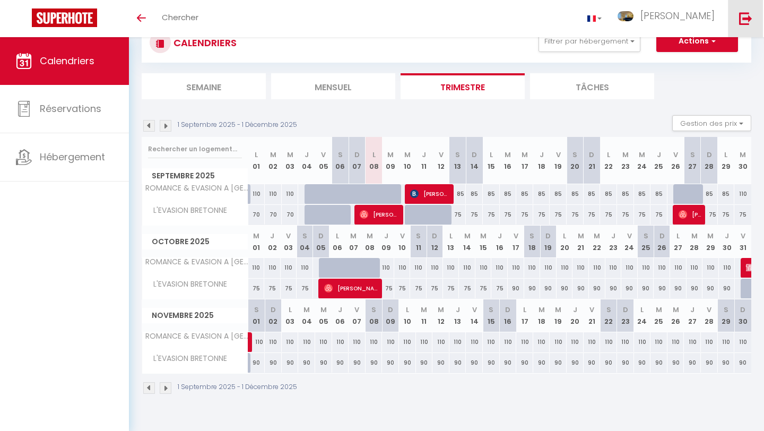
click at [752, 19] on link at bounding box center [745, 18] width 35 height 37
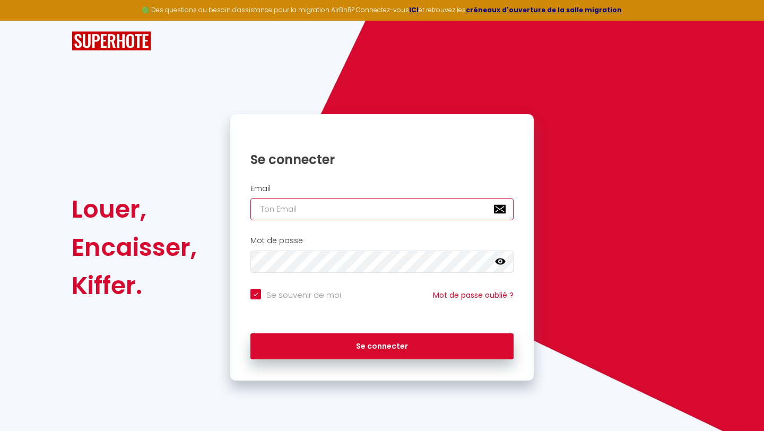
click at [354, 214] on input "email" at bounding box center [381, 209] width 263 height 22
click at [345, 208] on input "email" at bounding box center [381, 209] width 263 height 22
type input "[EMAIL_ADDRESS][DOMAIN_NAME]"
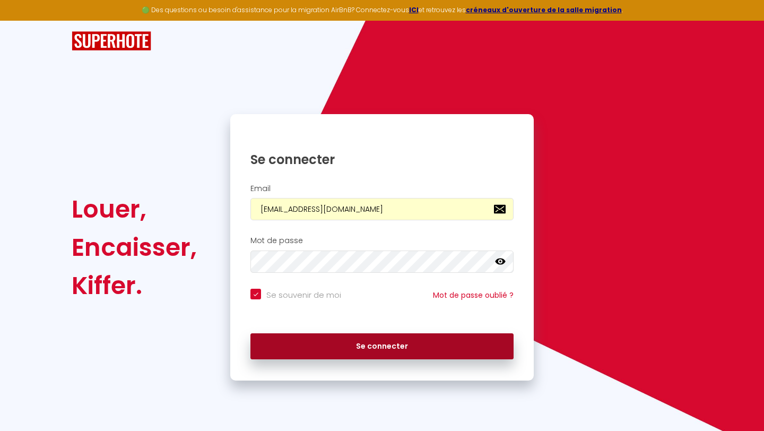
click at [306, 344] on button "Se connecter" at bounding box center [381, 346] width 263 height 27
checkbox input "true"
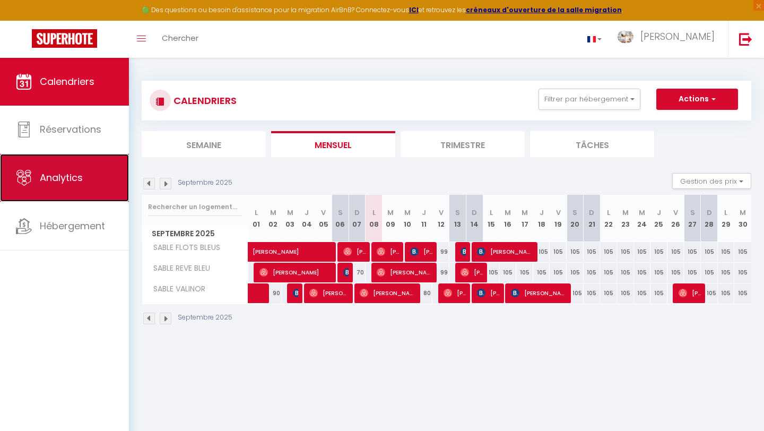
click at [73, 187] on link "Analytics" at bounding box center [64, 178] width 129 height 48
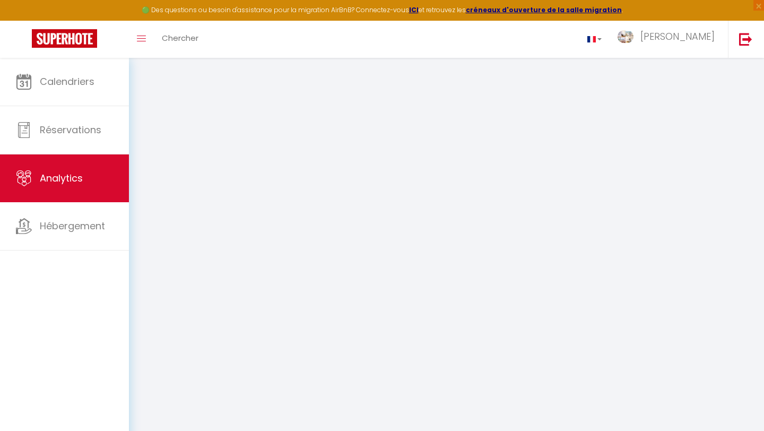
select select "2025"
select select "9"
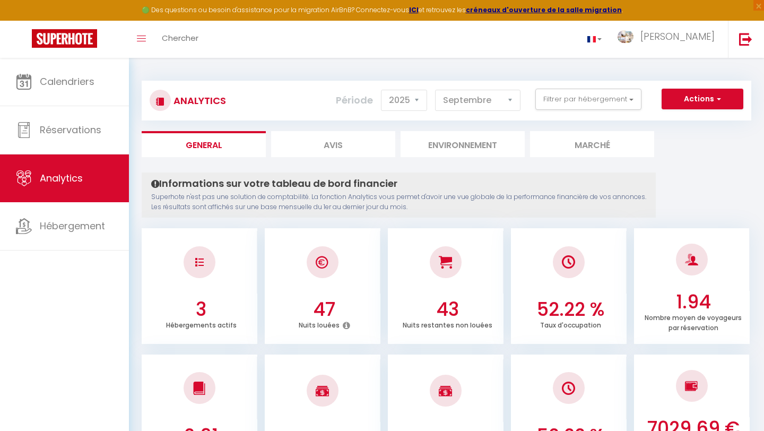
click at [322, 136] on li "Avis" at bounding box center [333, 144] width 124 height 26
select select "2025"
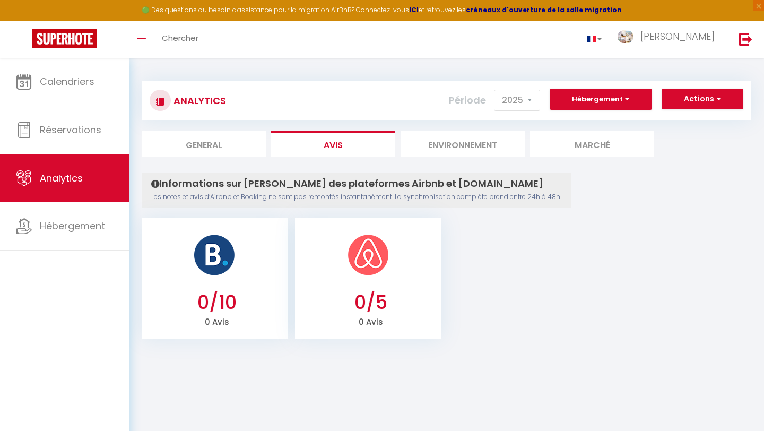
click at [305, 180] on h4 "Informations sur [PERSON_NAME] des plateformes Airbnb et [DOMAIN_NAME]" at bounding box center [356, 184] width 410 height 12
click at [239, 247] on div at bounding box center [215, 254] width 146 height 73
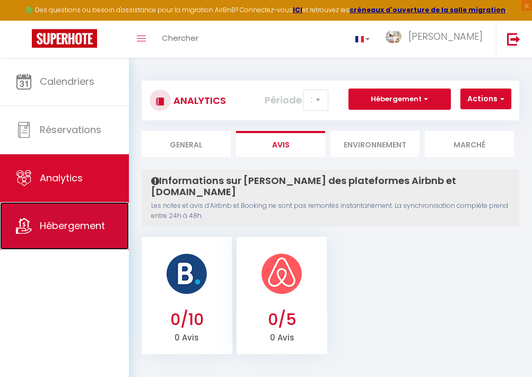
click at [92, 224] on span "Hébergement" at bounding box center [72, 225] width 65 height 13
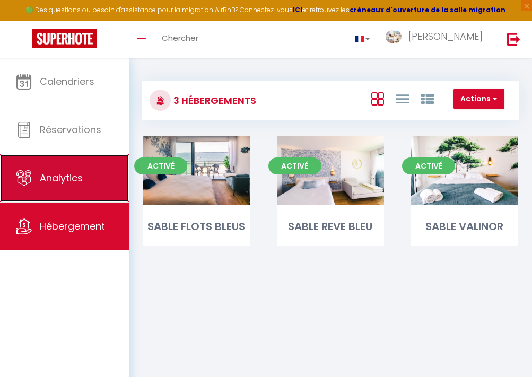
click at [101, 189] on link "Analytics" at bounding box center [64, 178] width 129 height 48
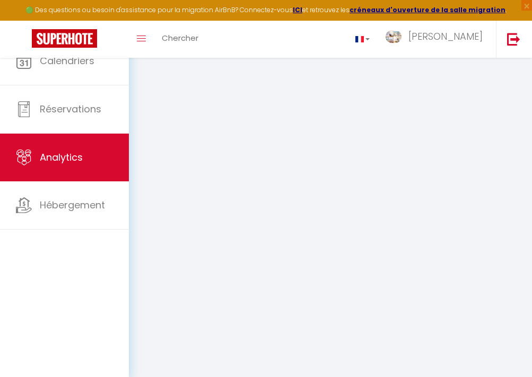
select select "2025"
select select "9"
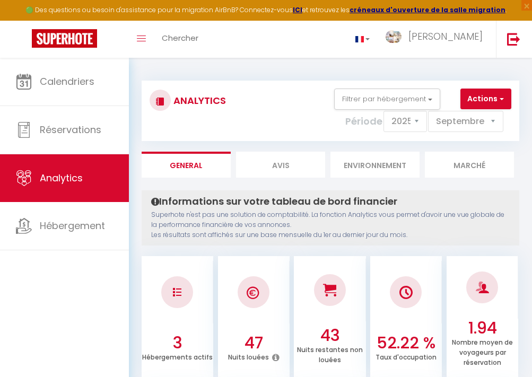
click at [382, 172] on li "Environnement" at bounding box center [374, 165] width 89 height 26
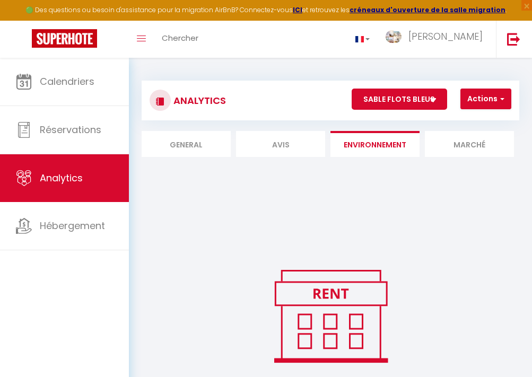
click at [451, 143] on li "Marché" at bounding box center [469, 144] width 89 height 26
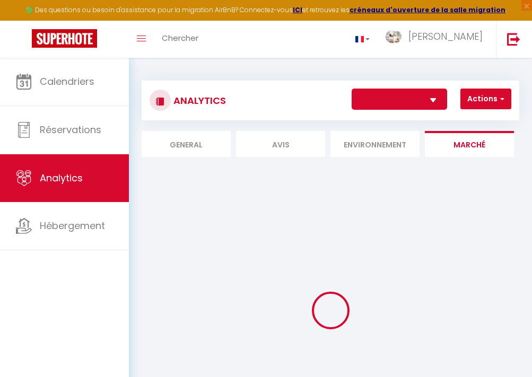
select select "72932"
